Goal: Information Seeking & Learning: Learn about a topic

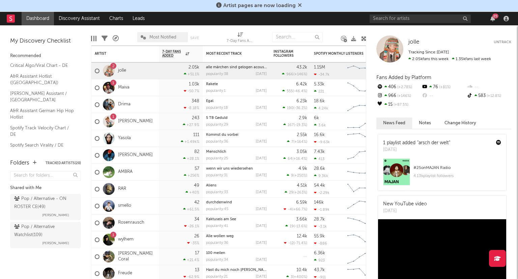
click at [493, 17] on div "25" at bounding box center [496, 15] width 6 height 5
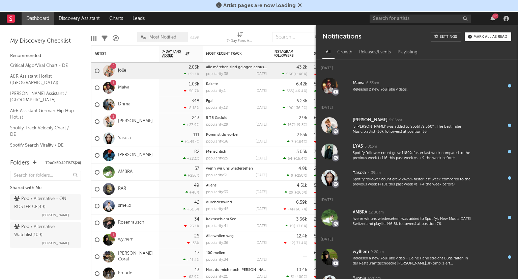
click at [493, 18] on div "25" at bounding box center [496, 15] width 6 height 5
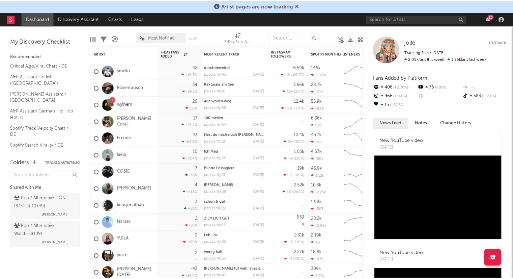
scroll to position [67, 0]
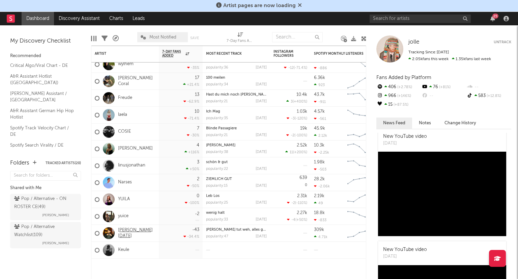
click at [129, 232] on link "[PERSON_NAME][DATE]" at bounding box center [136, 232] width 37 height 11
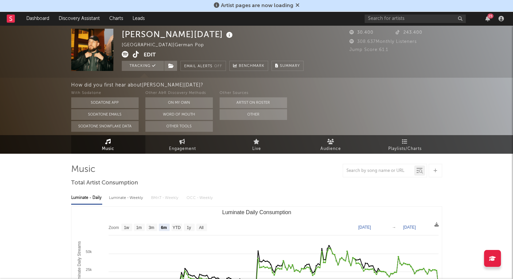
select select "6m"
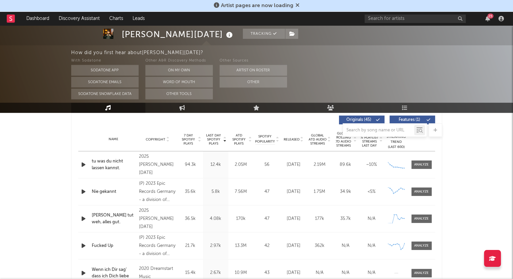
scroll to position [270, 0]
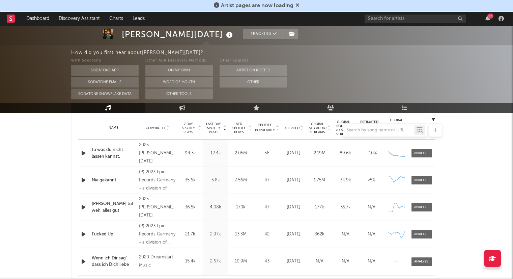
click at [302, 129] on div at bounding box center [256, 129] width 371 height 13
click at [303, 129] on div at bounding box center [256, 129] width 371 height 13
click at [302, 129] on div at bounding box center [256, 129] width 371 height 13
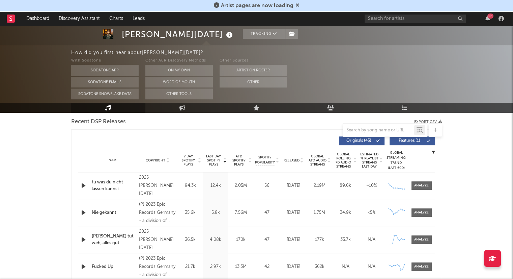
scroll to position [236, 0]
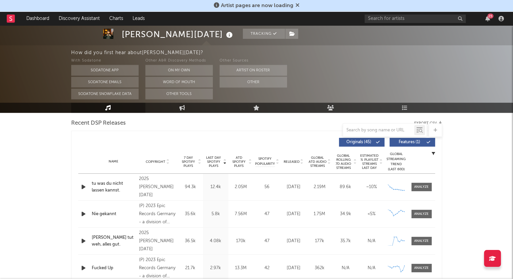
click at [304, 162] on icon at bounding box center [301, 163] width 3 height 3
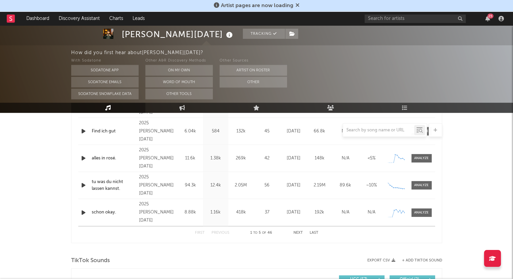
scroll to position [337, 0]
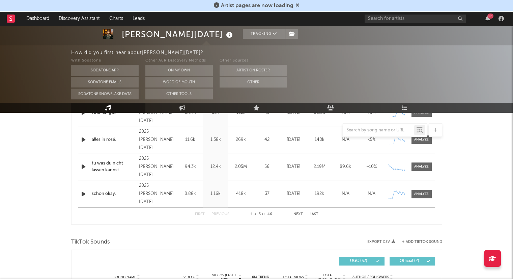
click at [294, 213] on button "Next" at bounding box center [298, 214] width 9 height 4
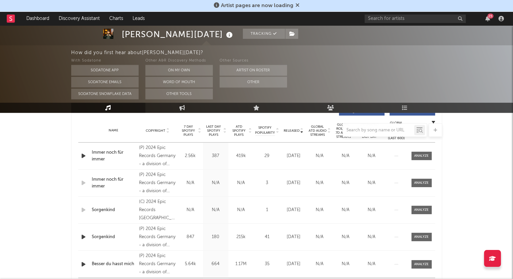
scroll to position [304, 0]
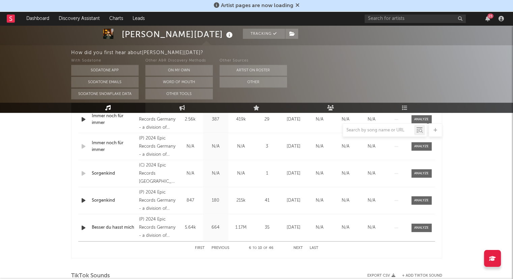
click at [219, 248] on button "Previous" at bounding box center [221, 248] width 18 height 4
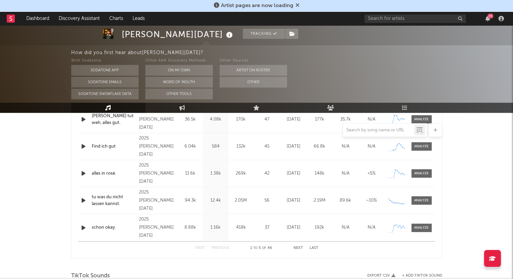
scroll to position [270, 0]
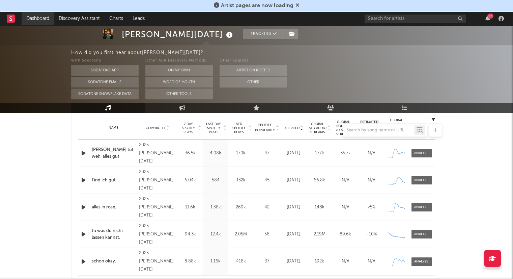
click at [43, 16] on link "Dashboard" at bounding box center [38, 18] width 32 height 13
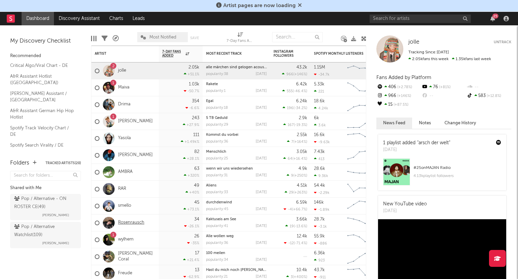
click at [126, 224] on link "Rosenrausch" at bounding box center [131, 223] width 26 height 6
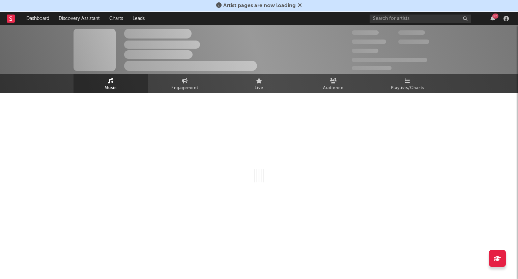
select select "1w"
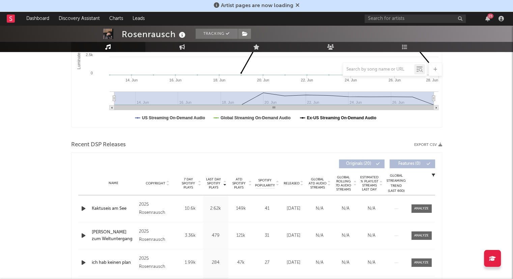
scroll to position [236, 0]
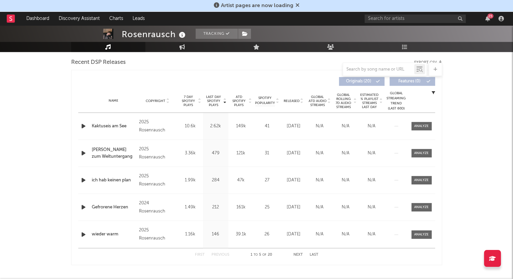
click at [297, 253] on button "Next" at bounding box center [298, 255] width 9 height 4
click at [200, 254] on button "First" at bounding box center [200, 255] width 10 height 4
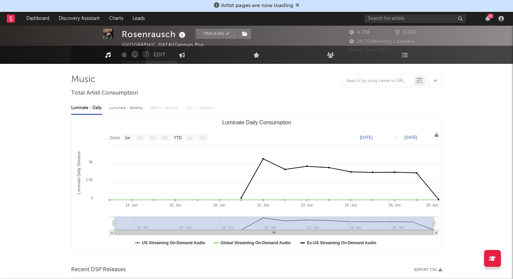
scroll to position [0, 0]
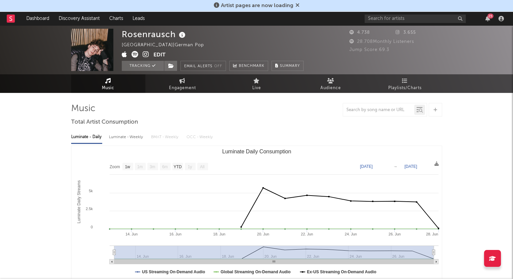
click at [110, 84] on span "Music" at bounding box center [108, 88] width 12 height 8
click at [42, 25] on div "Rosenrausch [GEOGRAPHIC_DATA] | German Pop Edit Tracking Email Alerts Off Bench…" at bounding box center [256, 49] width 513 height 49
click at [41, 20] on link "Dashboard" at bounding box center [38, 18] width 32 height 13
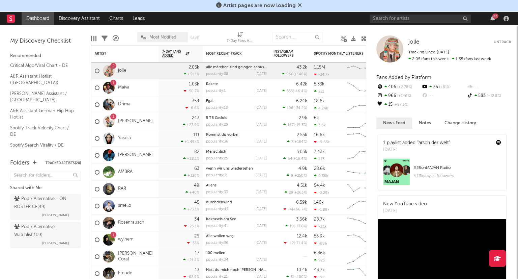
click at [120, 89] on link "Maiva" at bounding box center [123, 88] width 11 height 6
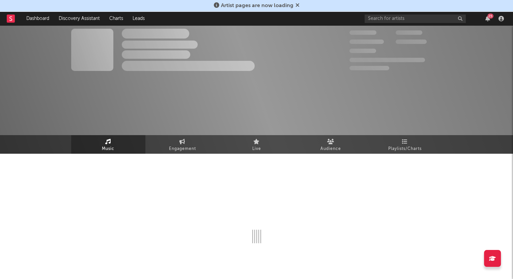
select select "6m"
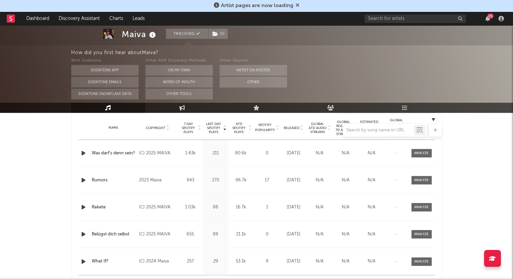
scroll to position [236, 0]
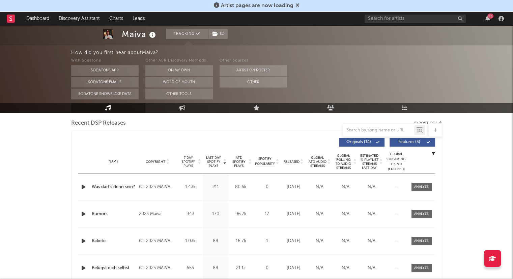
click at [303, 162] on icon at bounding box center [301, 163] width 3 height 3
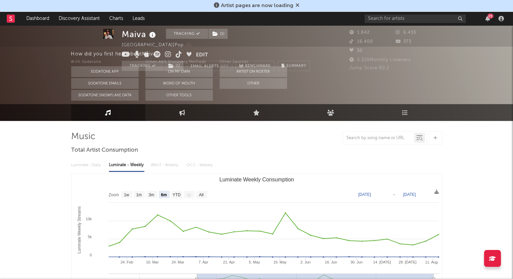
scroll to position [0, 0]
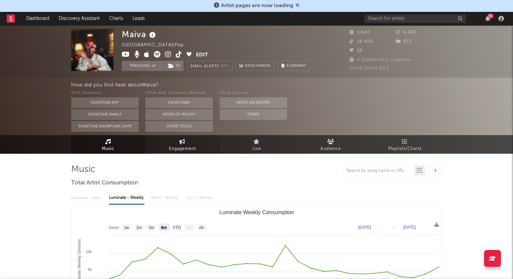
click at [192, 146] on span "Engagement" at bounding box center [182, 149] width 27 height 8
select select "1w"
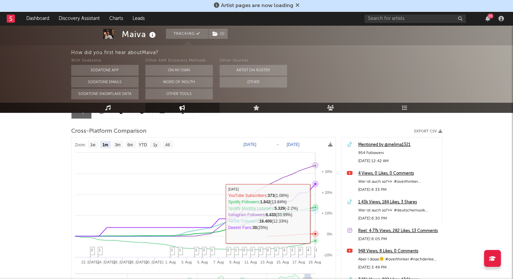
scroll to position [67, 0]
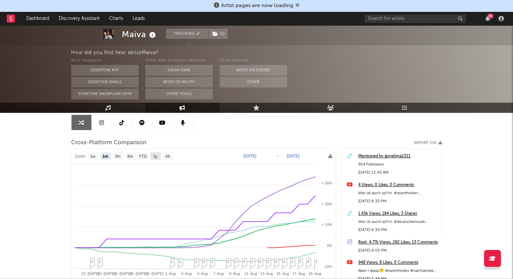
click at [155, 157] on text "1y" at bounding box center [155, 156] width 4 height 5
select select "1y"
type input "[DATE]"
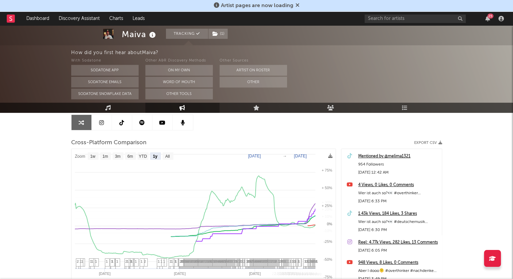
select select "1y"
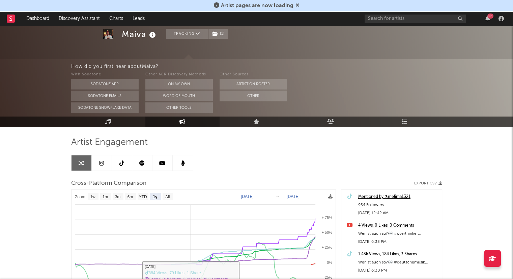
scroll to position [27, 0]
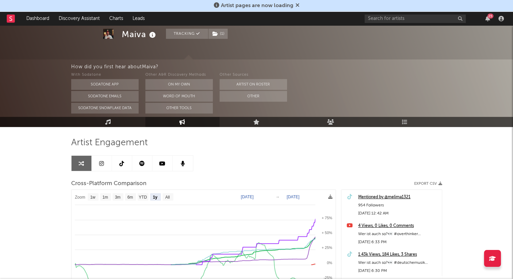
click at [140, 163] on icon at bounding box center [141, 163] width 5 height 5
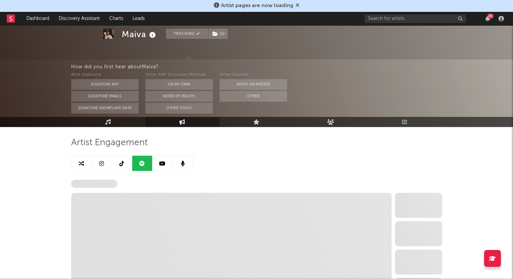
select select "6m"
select select "1w"
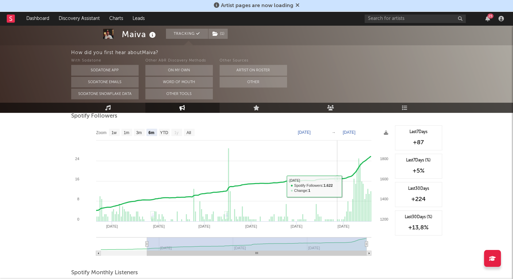
scroll to position [263, 0]
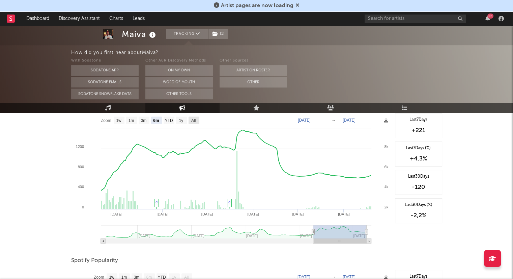
click at [190, 118] on rect at bounding box center [194, 119] width 11 height 7
select select "All"
type input "[DATE]"
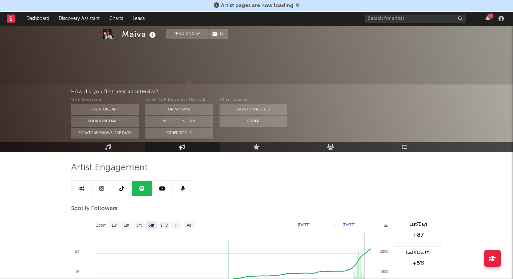
scroll to position [0, 0]
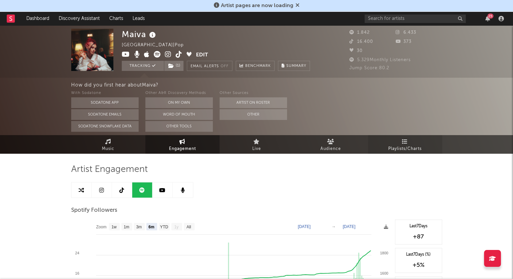
click at [417, 144] on link "Playlists/Charts" at bounding box center [405, 144] width 74 height 19
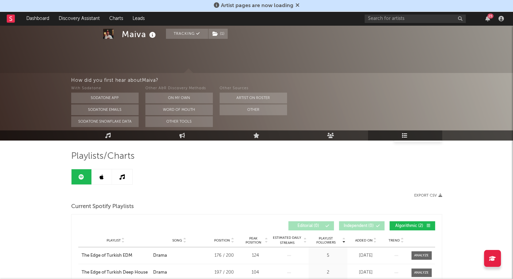
scroll to position [11, 0]
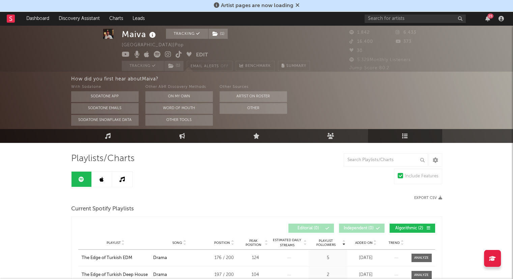
click at [99, 176] on link at bounding box center [102, 178] width 20 height 15
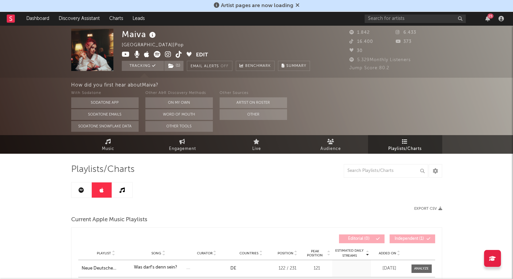
click at [88, 190] on link at bounding box center [82, 189] width 20 height 15
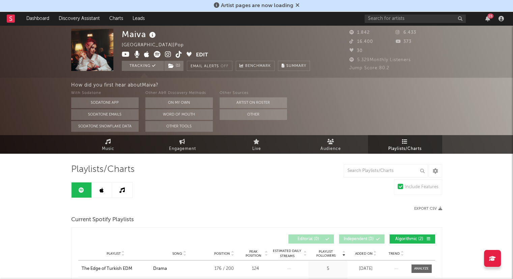
click at [115, 187] on link at bounding box center [122, 189] width 20 height 15
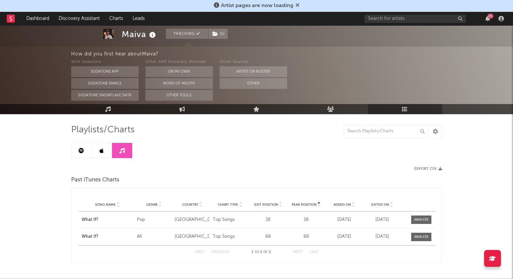
scroll to position [29, 0]
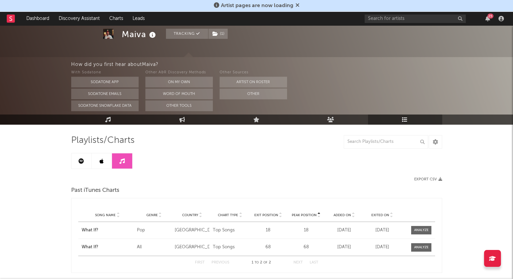
click at [80, 165] on link at bounding box center [82, 160] width 20 height 15
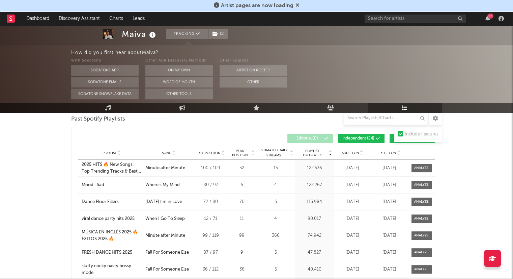
scroll to position [299, 0]
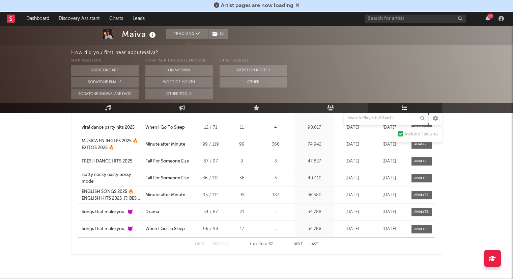
click at [297, 244] on button "Next" at bounding box center [298, 244] width 9 height 4
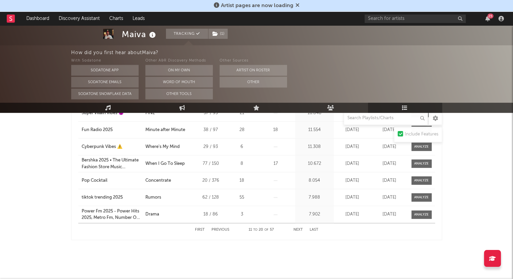
scroll to position [314, 0]
click at [296, 228] on button "Next" at bounding box center [298, 229] width 9 height 4
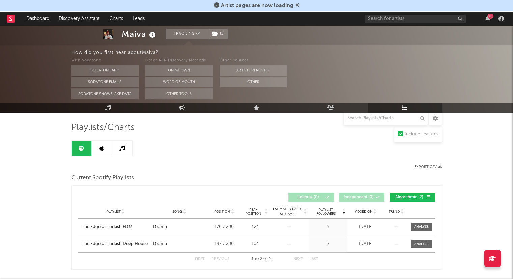
scroll to position [0, 0]
